Goal: Transaction & Acquisition: Purchase product/service

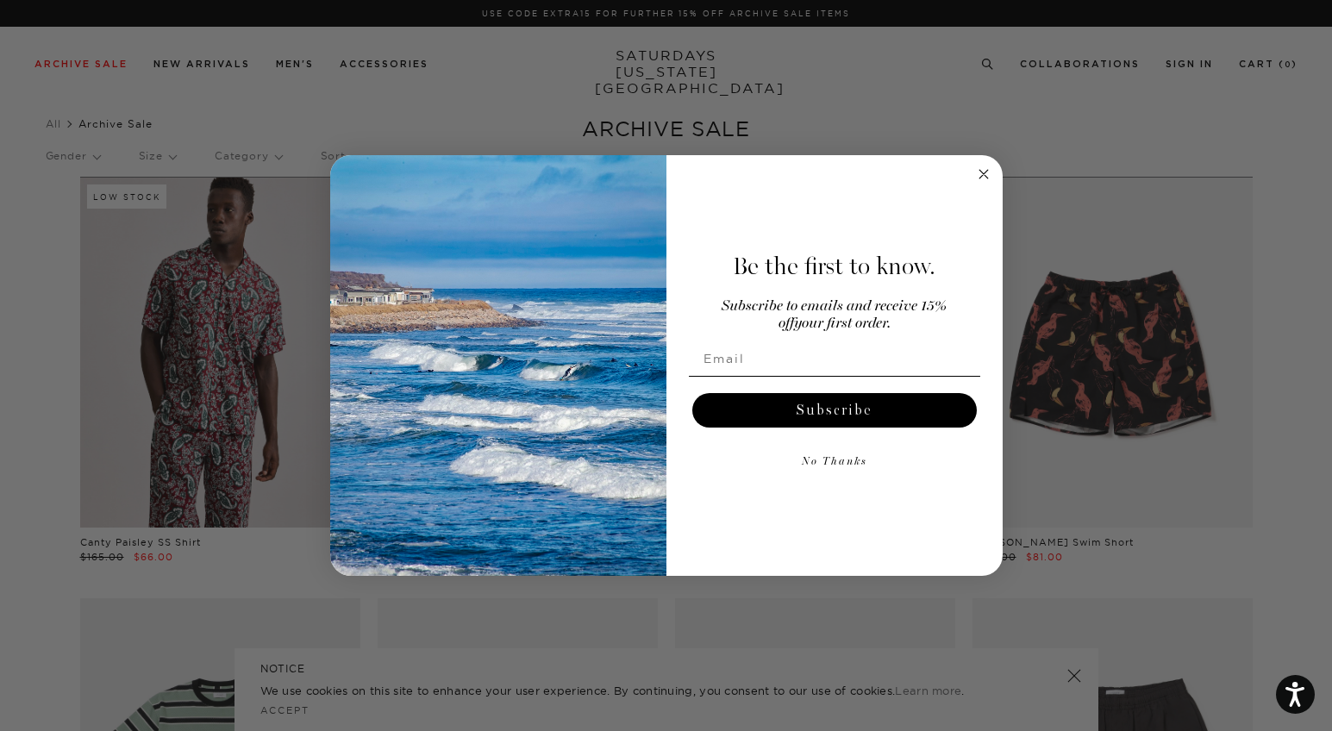
click at [984, 171] on circle "Close dialog" at bounding box center [984, 175] width 20 height 20
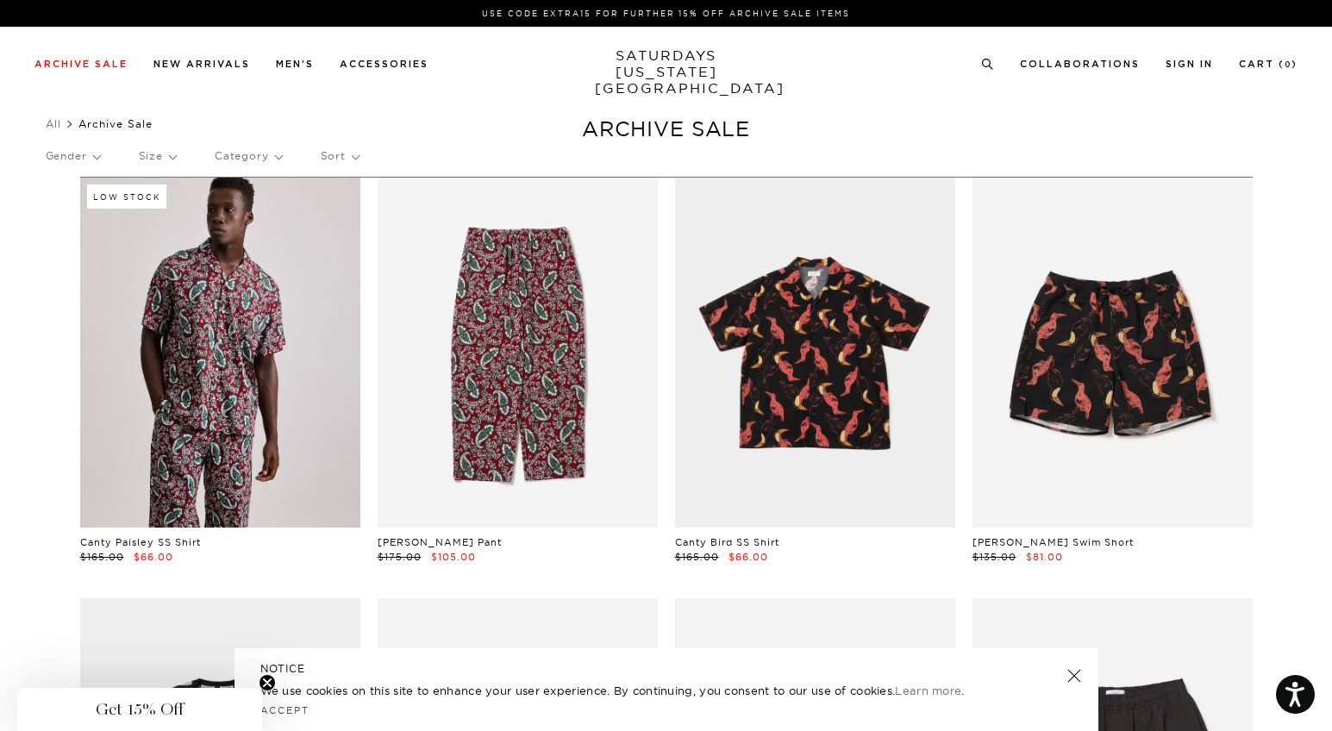
click at [254, 160] on p "Category" at bounding box center [248, 156] width 67 height 40
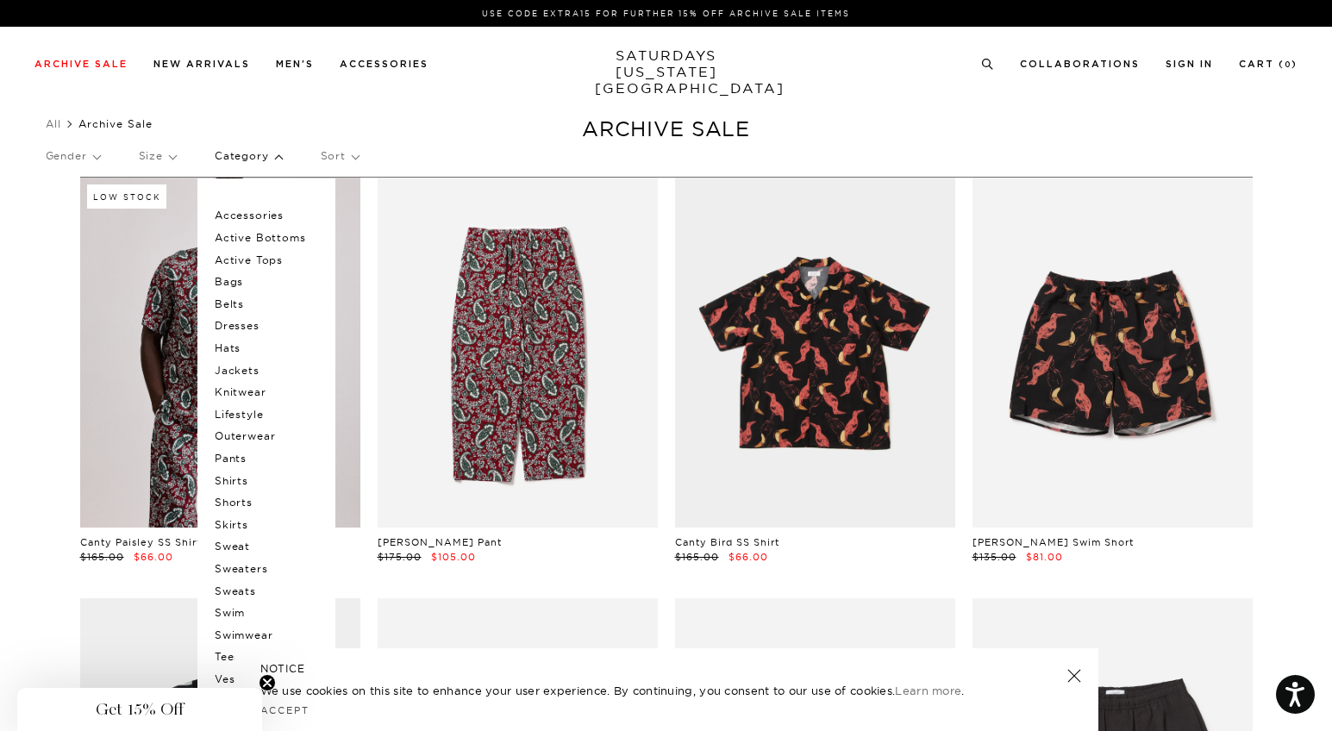
click at [243, 613] on p "Swim" at bounding box center [266, 613] width 103 height 22
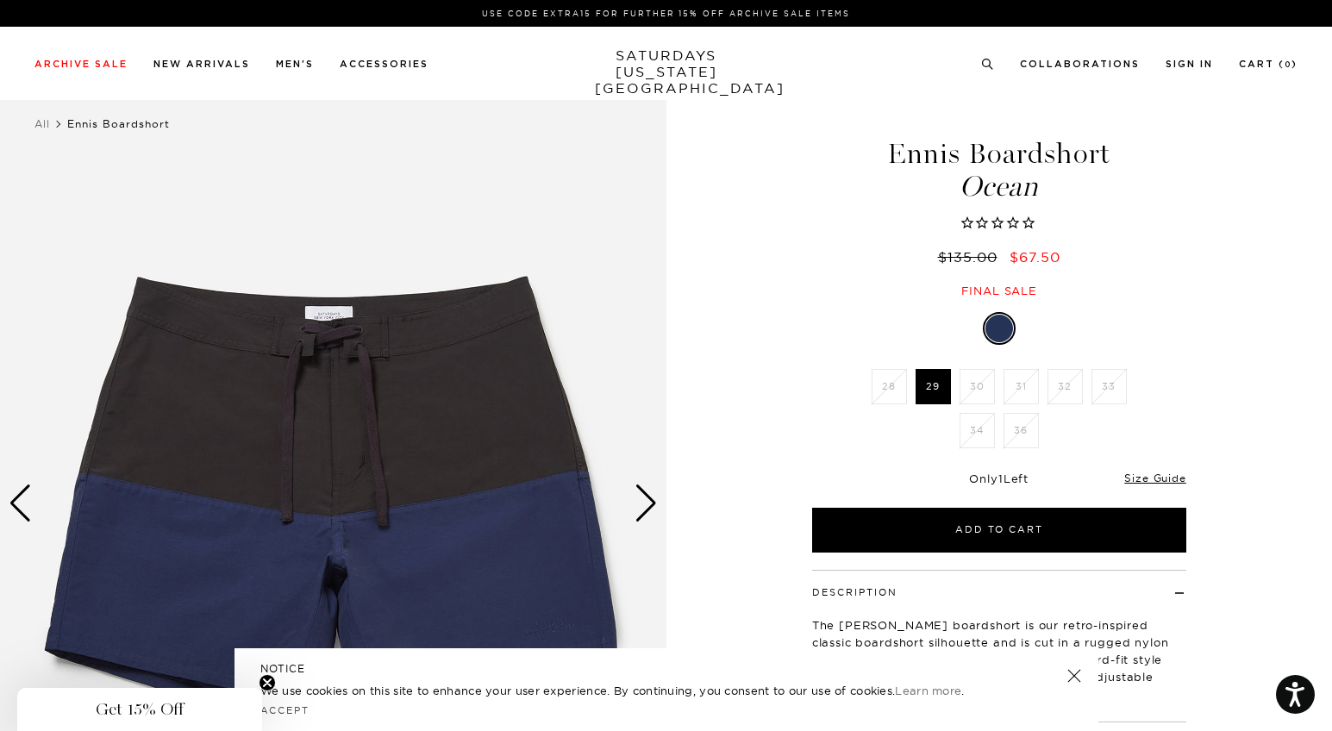
scroll to position [22, 0]
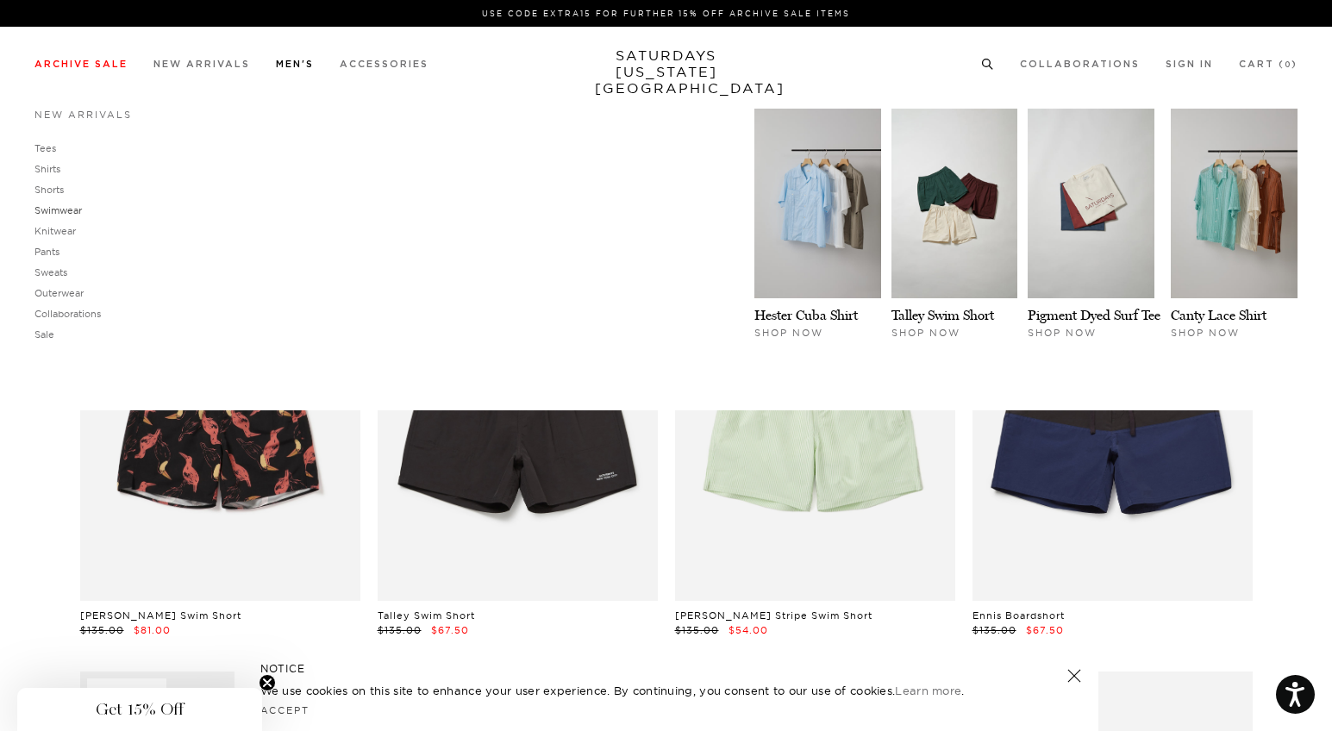
click at [46, 207] on link "Swimwear" at bounding box center [57, 210] width 47 height 12
